Goal: Task Accomplishment & Management: Manage account settings

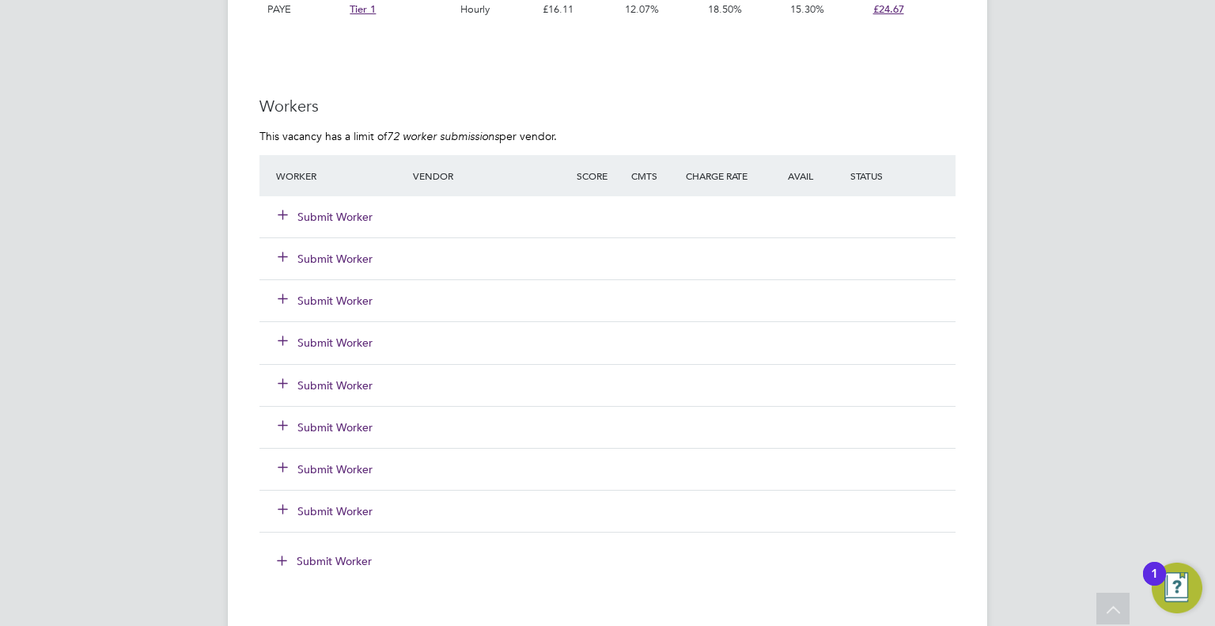
scroll to position [1424, 0]
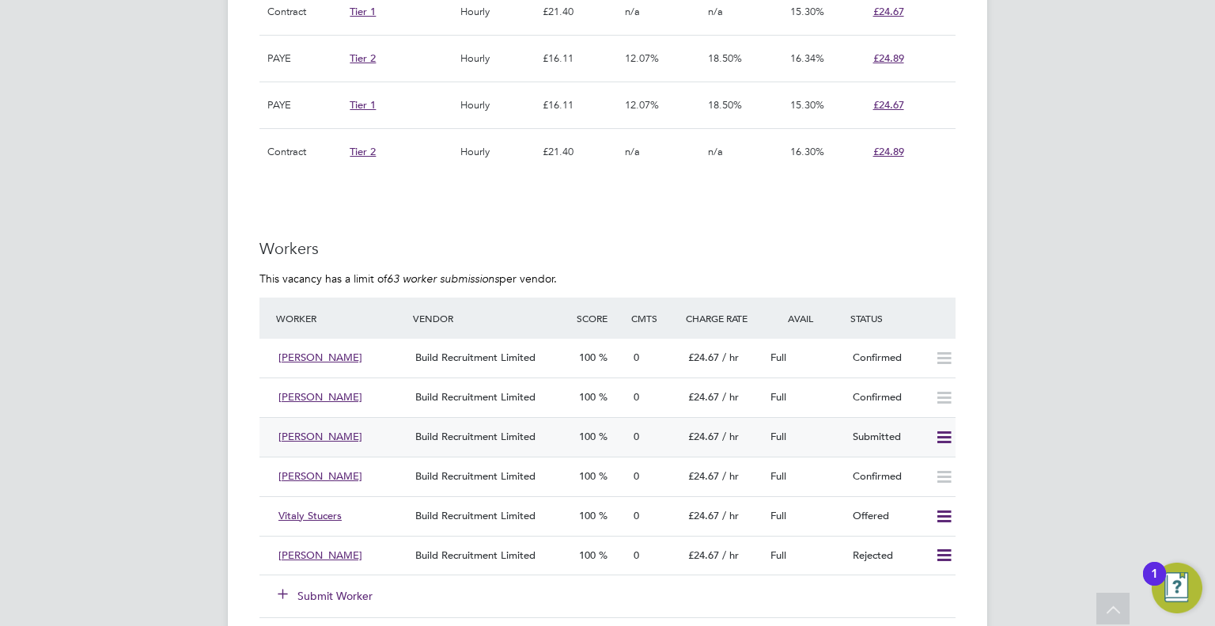
click at [942, 433] on icon at bounding box center [944, 437] width 20 height 13
click at [212, 429] on div "TF [PERSON_NAME] Notifications 6 Applications: Network Team Members Businesses …" at bounding box center [607, 155] width 1215 height 2685
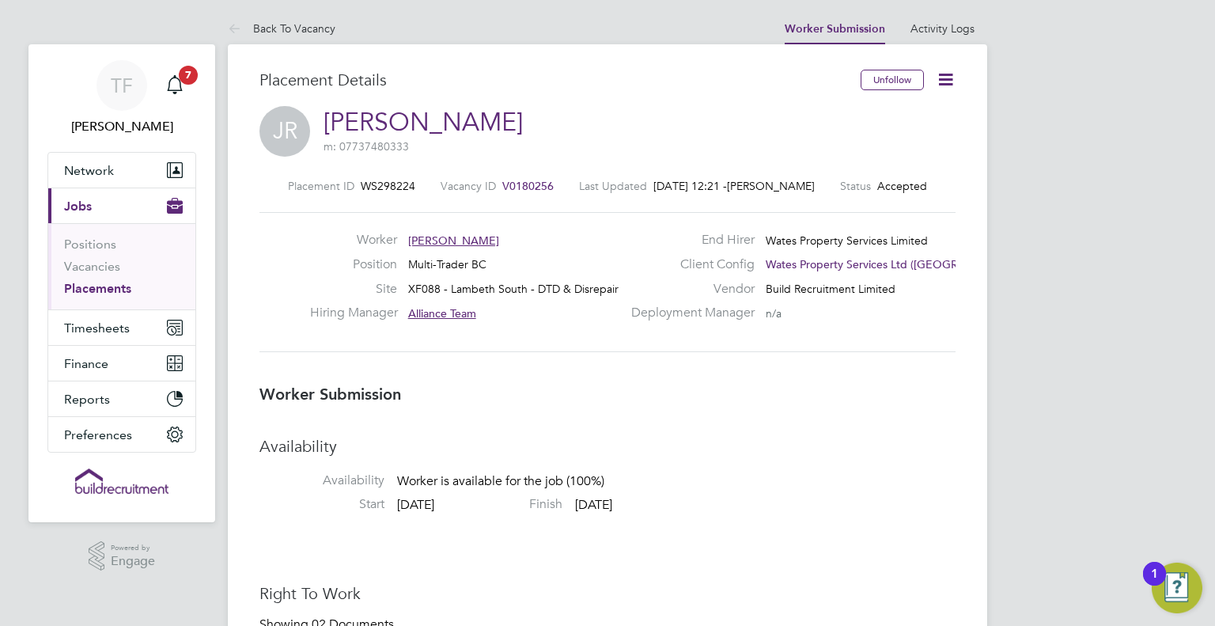
click at [940, 74] on icon at bounding box center [946, 80] width 20 height 20
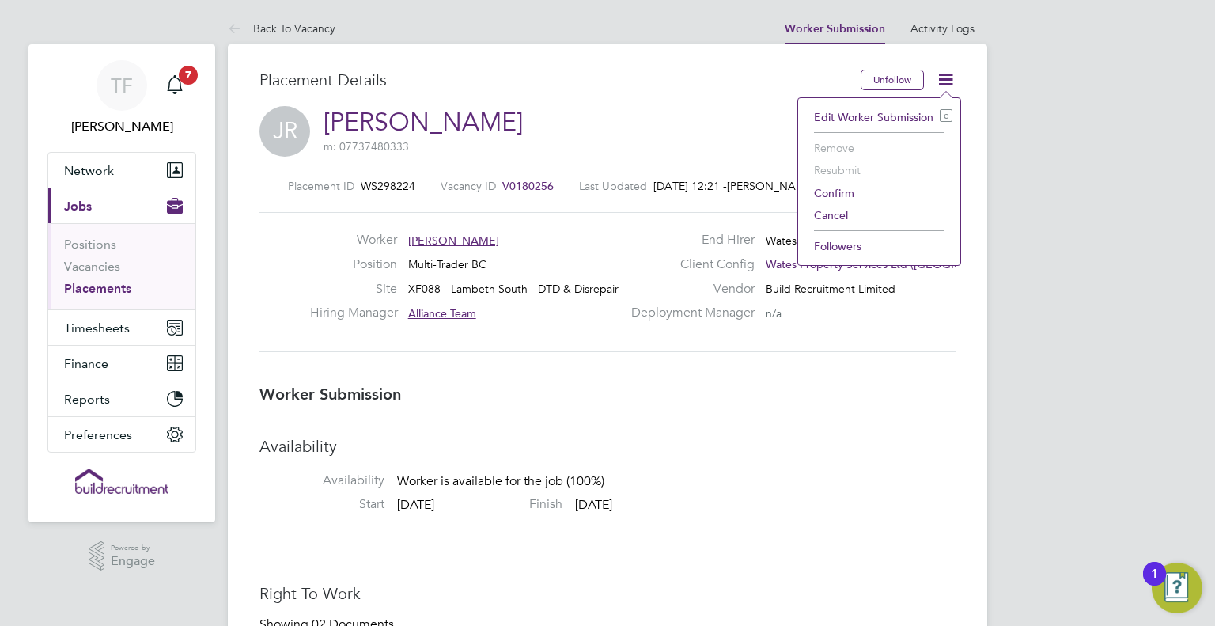
click at [827, 195] on li "Confirm" at bounding box center [879, 193] width 146 height 22
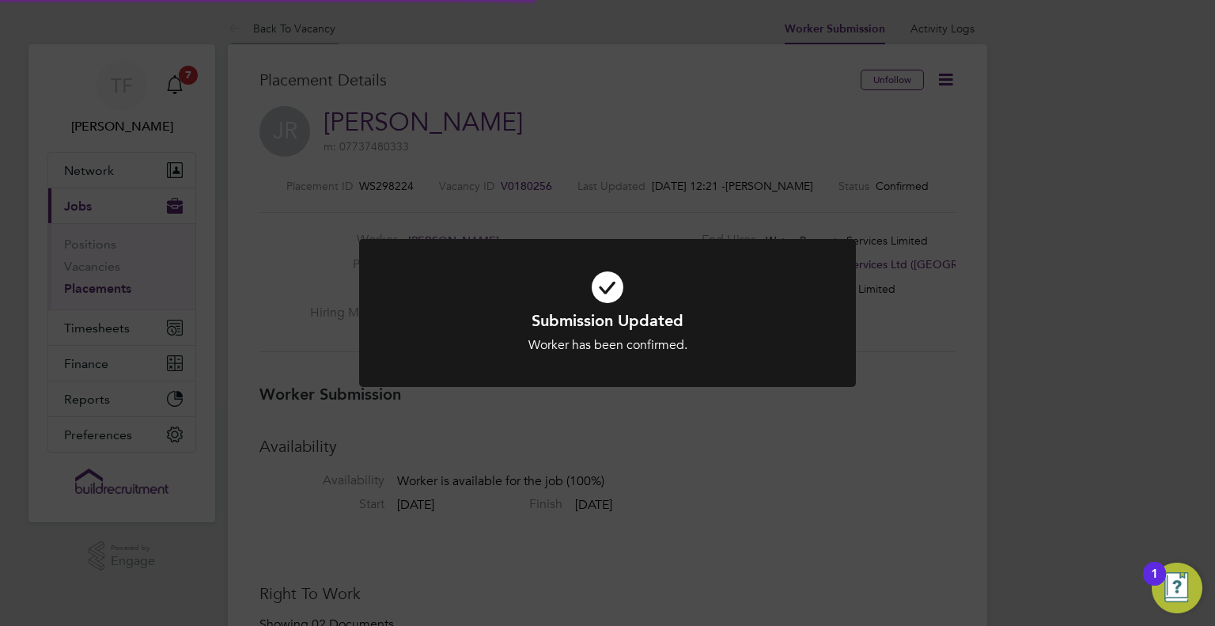
scroll to position [15, 116]
